Goal: Find specific page/section: Find specific page/section

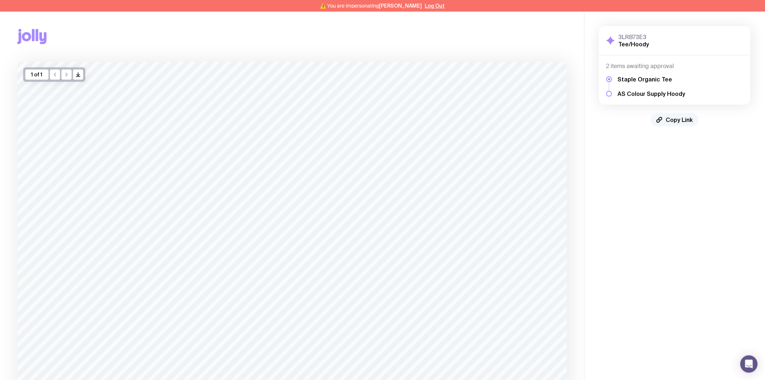
click at [675, 118] on span "Copy Link" at bounding box center [679, 119] width 27 height 7
